Goal: Find specific page/section: Find specific page/section

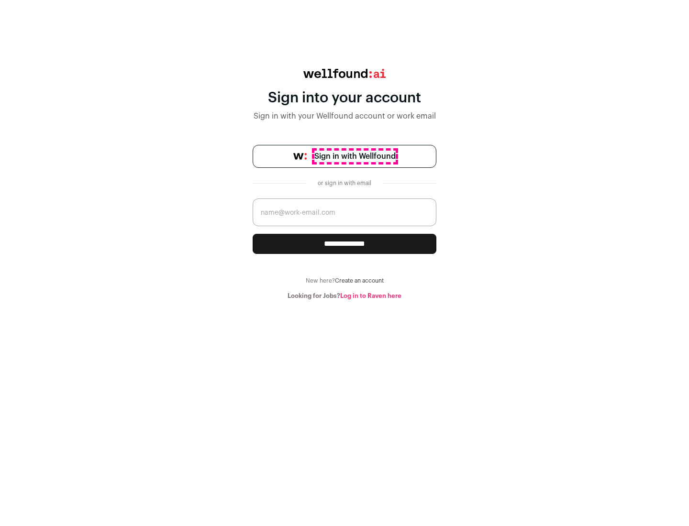
click at [354, 156] on span "Sign in with Wellfound" at bounding box center [354, 156] width 81 height 11
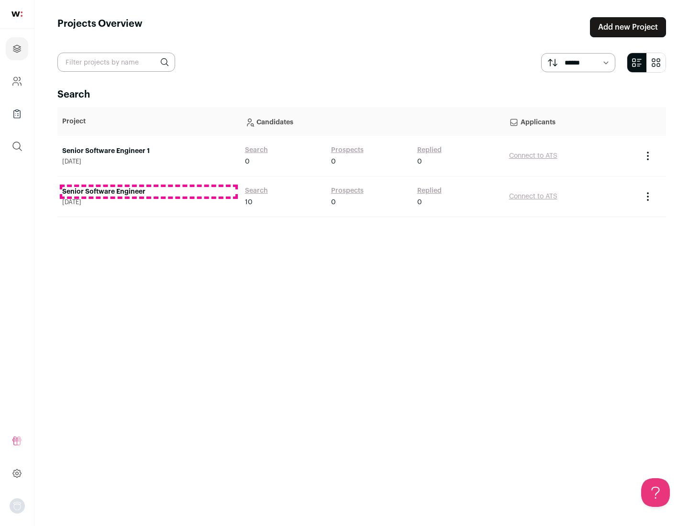
click at [148, 192] on link "Senior Software Engineer" at bounding box center [148, 192] width 173 height 10
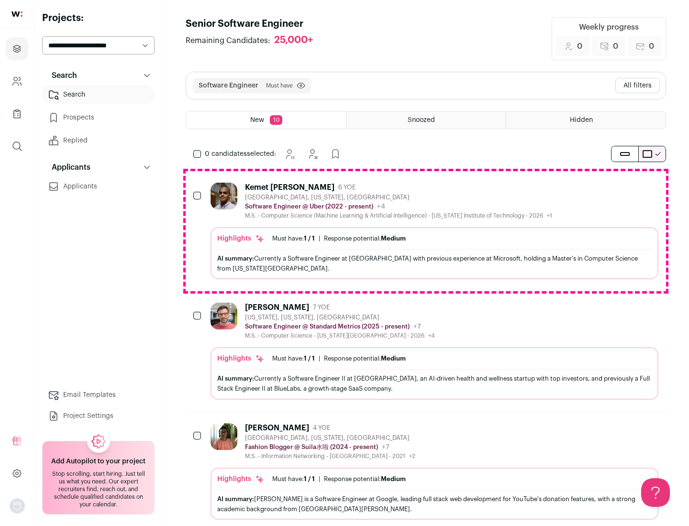
click at [426, 231] on div "Highlights Must have: 1 / 1 How many must haves have been fulfilled? | Response…" at bounding box center [434, 253] width 448 height 52
